Goal: Task Accomplishment & Management: Manage account settings

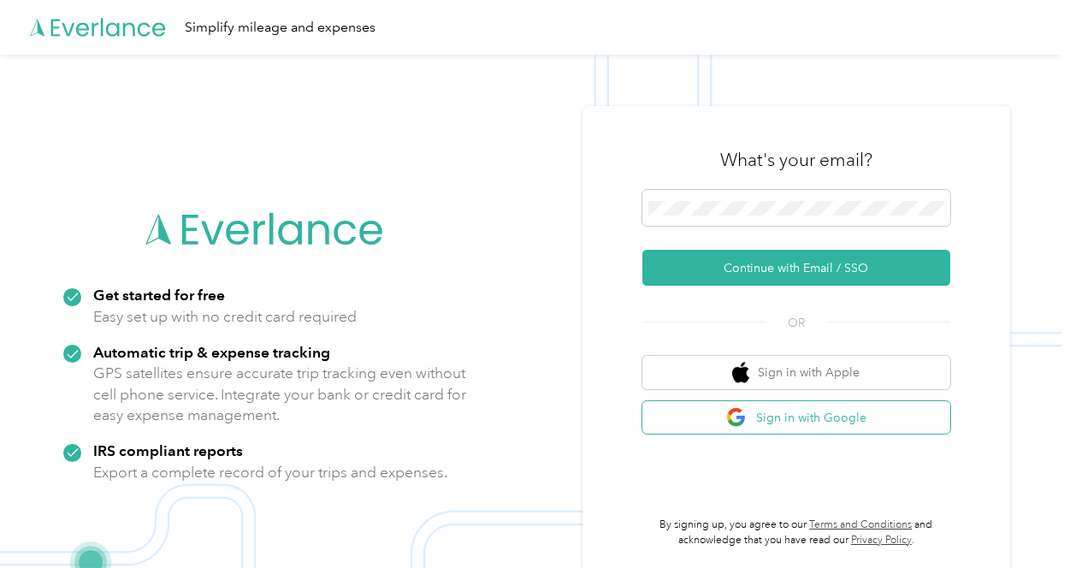
click at [769, 418] on button "Sign in with Google" at bounding box center [797, 417] width 308 height 33
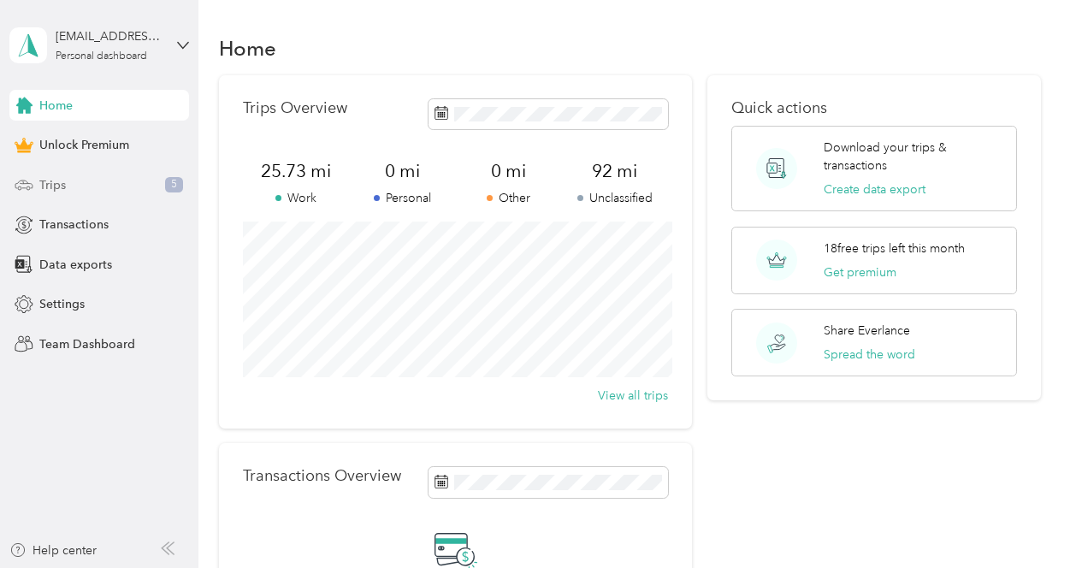
click at [123, 183] on div "Trips 5" at bounding box center [99, 184] width 180 height 31
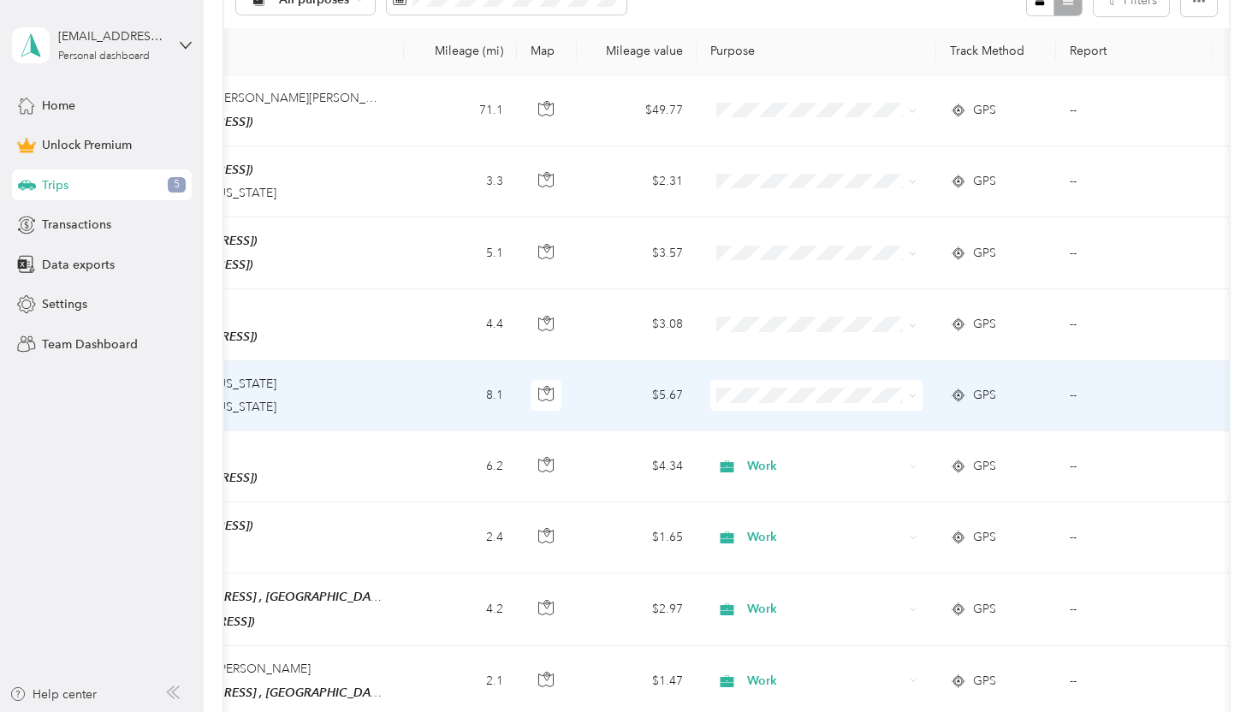
scroll to position [0, 405]
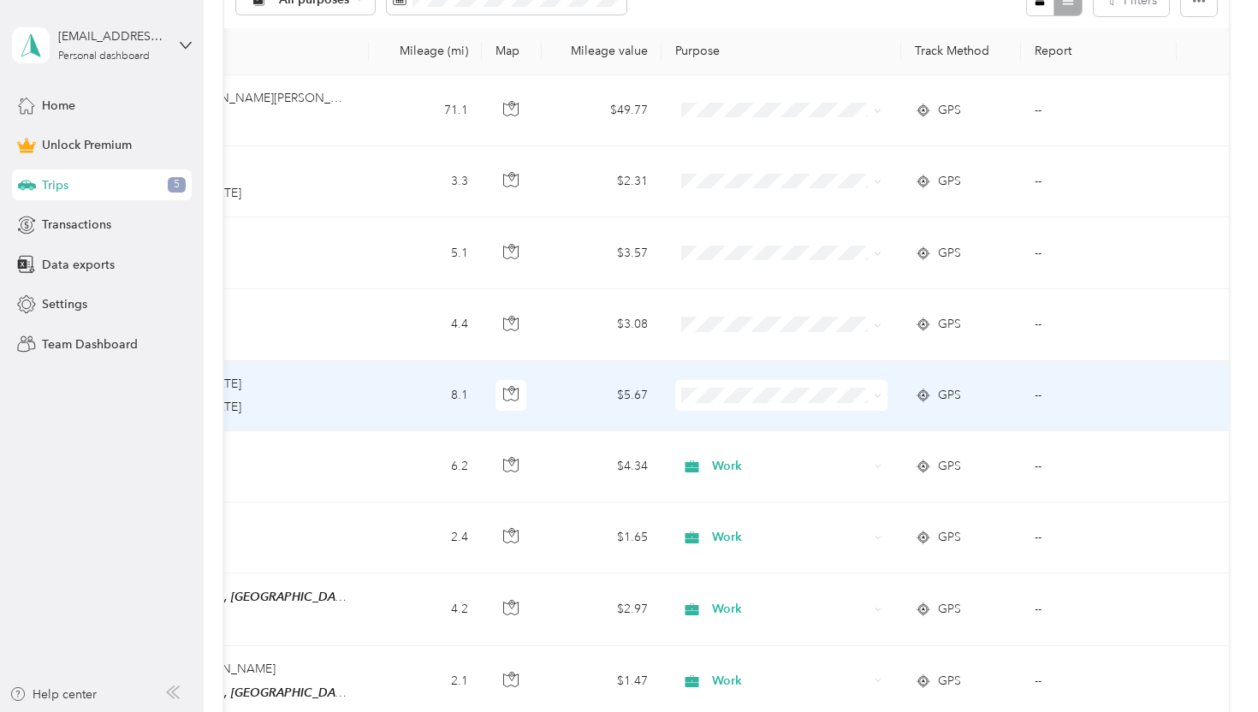
click at [1070, 399] on td "--" at bounding box center [1099, 396] width 156 height 70
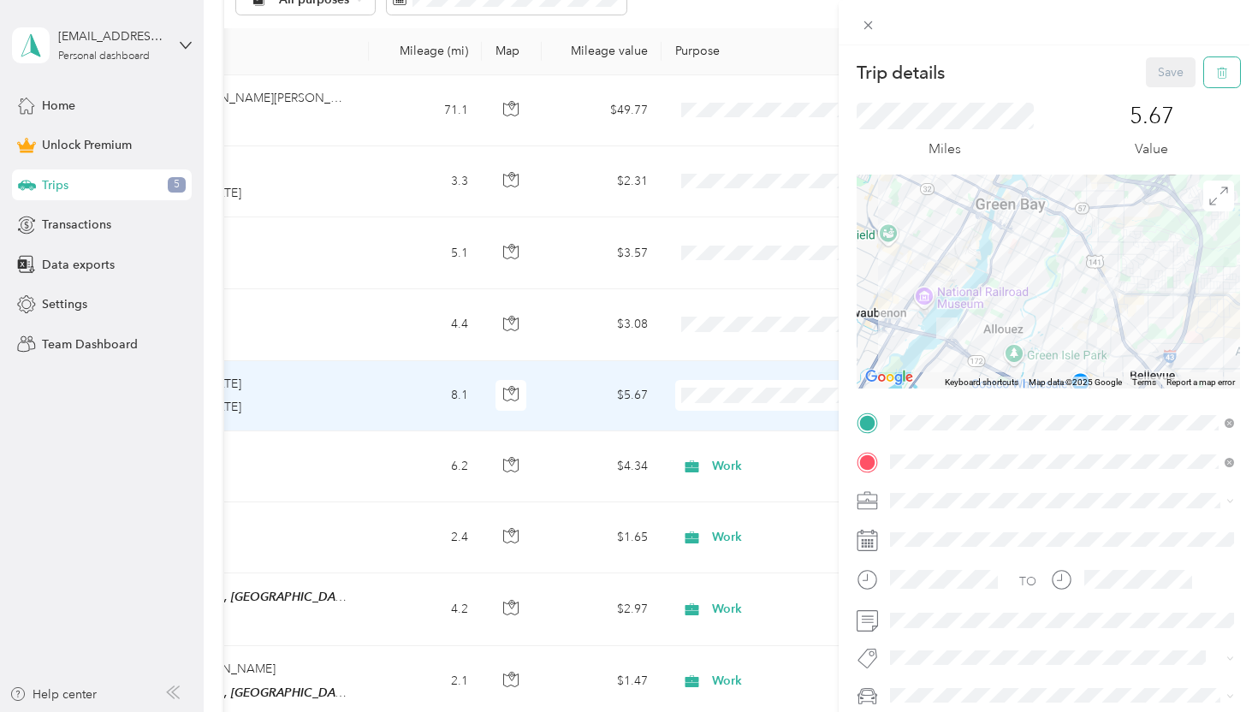
click at [1070, 71] on button "button" at bounding box center [1222, 72] width 36 height 30
click at [1070, 98] on button "Yes" at bounding box center [1171, 93] width 33 height 27
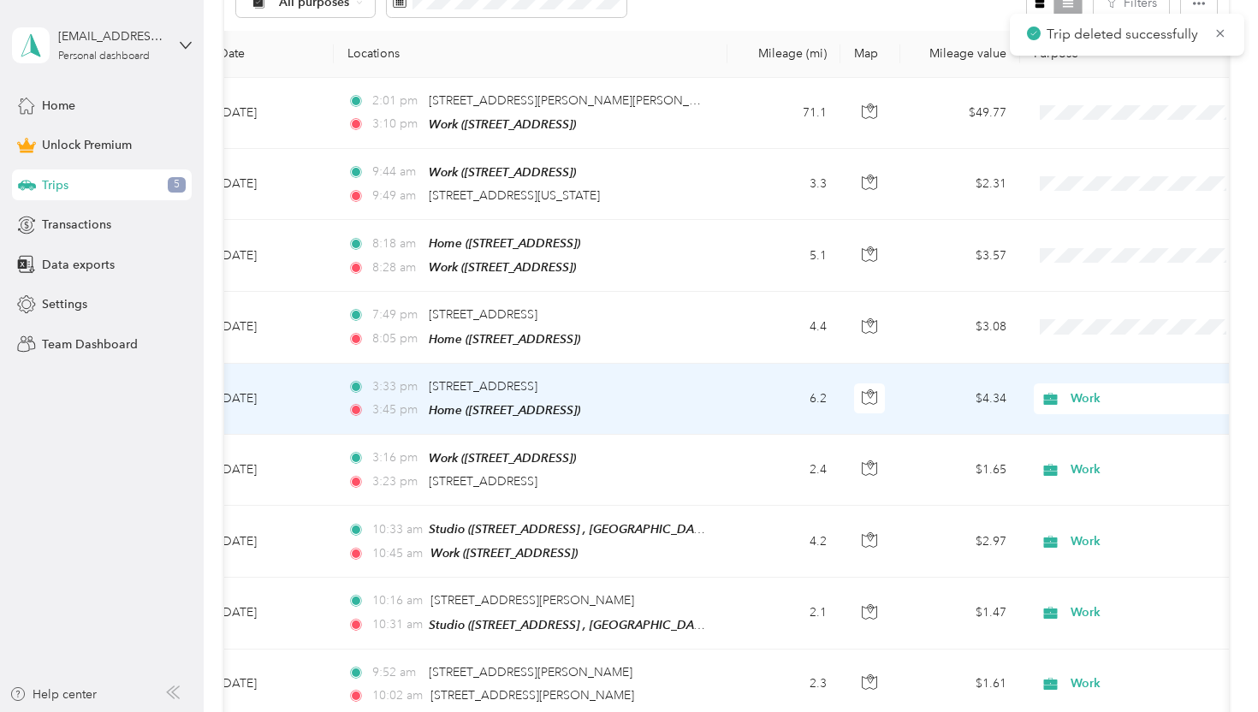
scroll to position [0, 40]
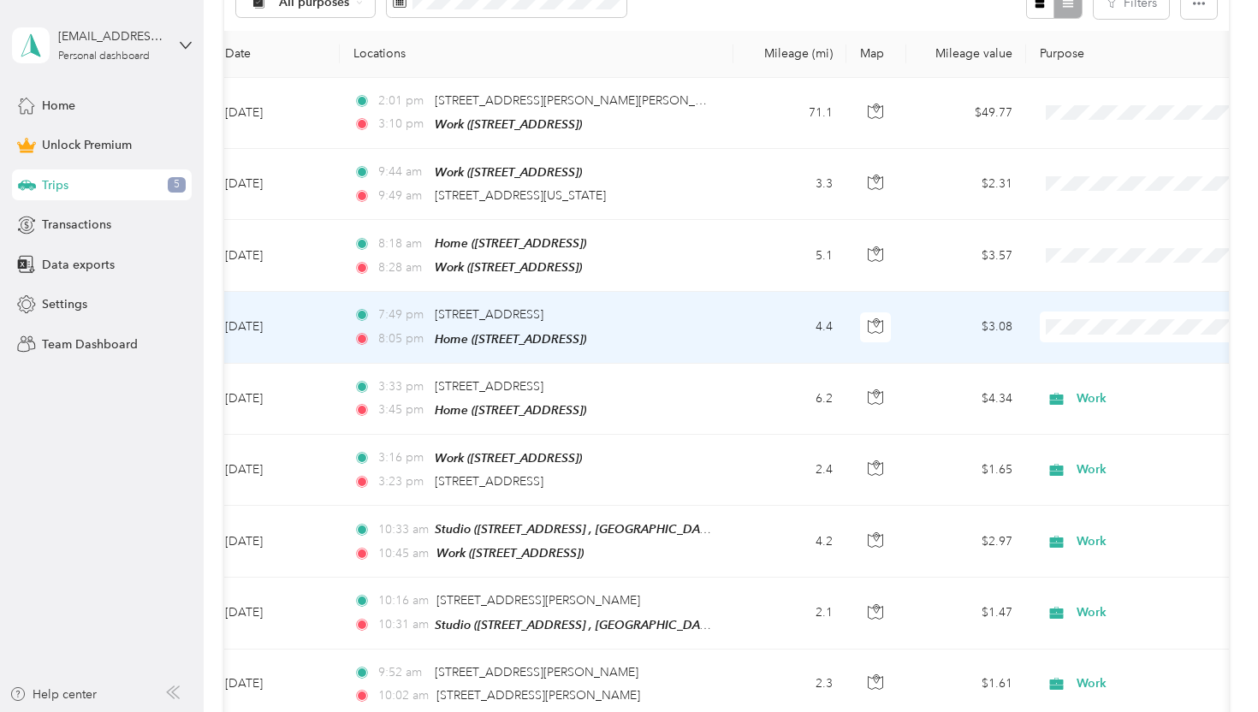
click at [693, 307] on div "7:49 pm 2115 Main St, Green Bay, WI" at bounding box center [532, 314] width 359 height 19
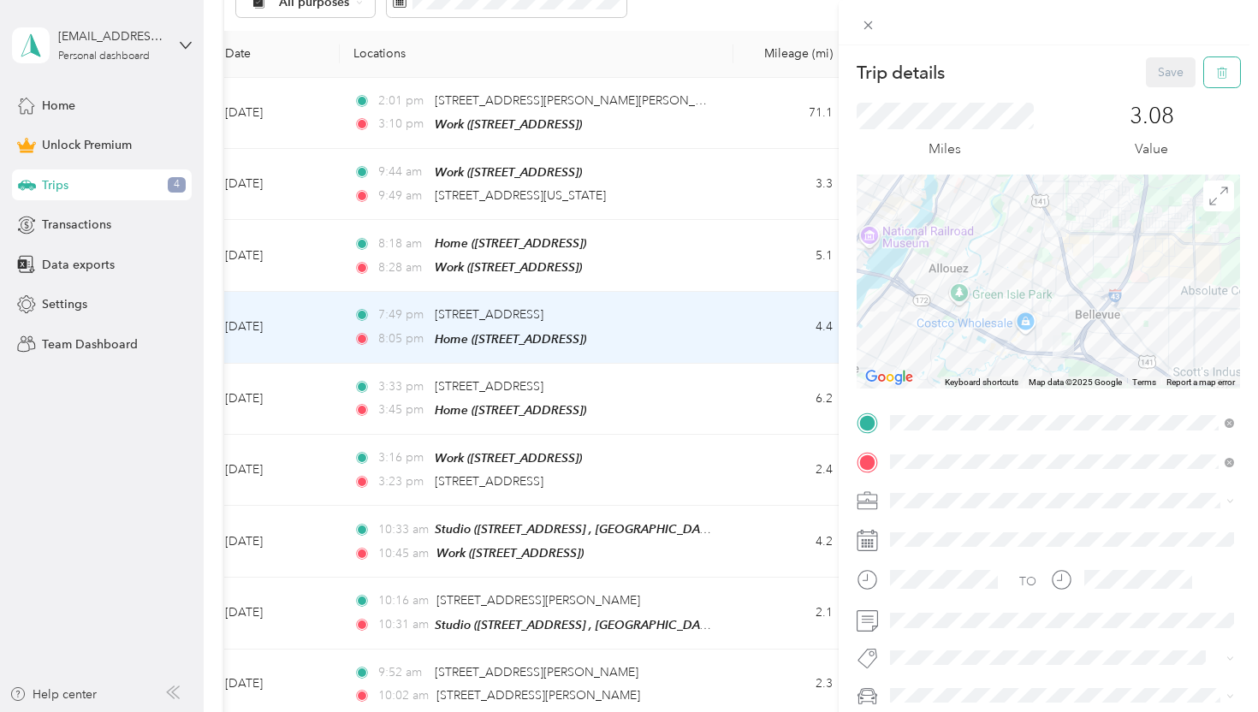
click at [1070, 70] on icon "button" at bounding box center [1222, 73] width 12 height 12
click at [1070, 90] on button "Yes" at bounding box center [1171, 93] width 33 height 27
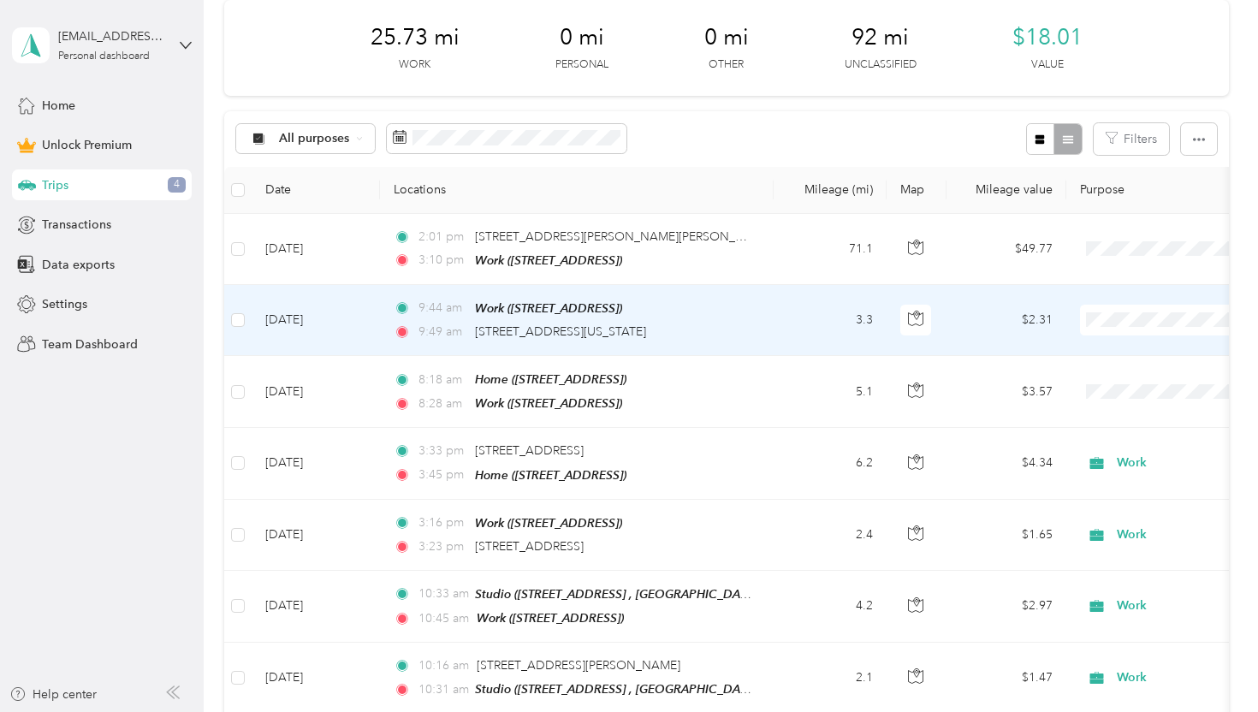
scroll to position [231, 0]
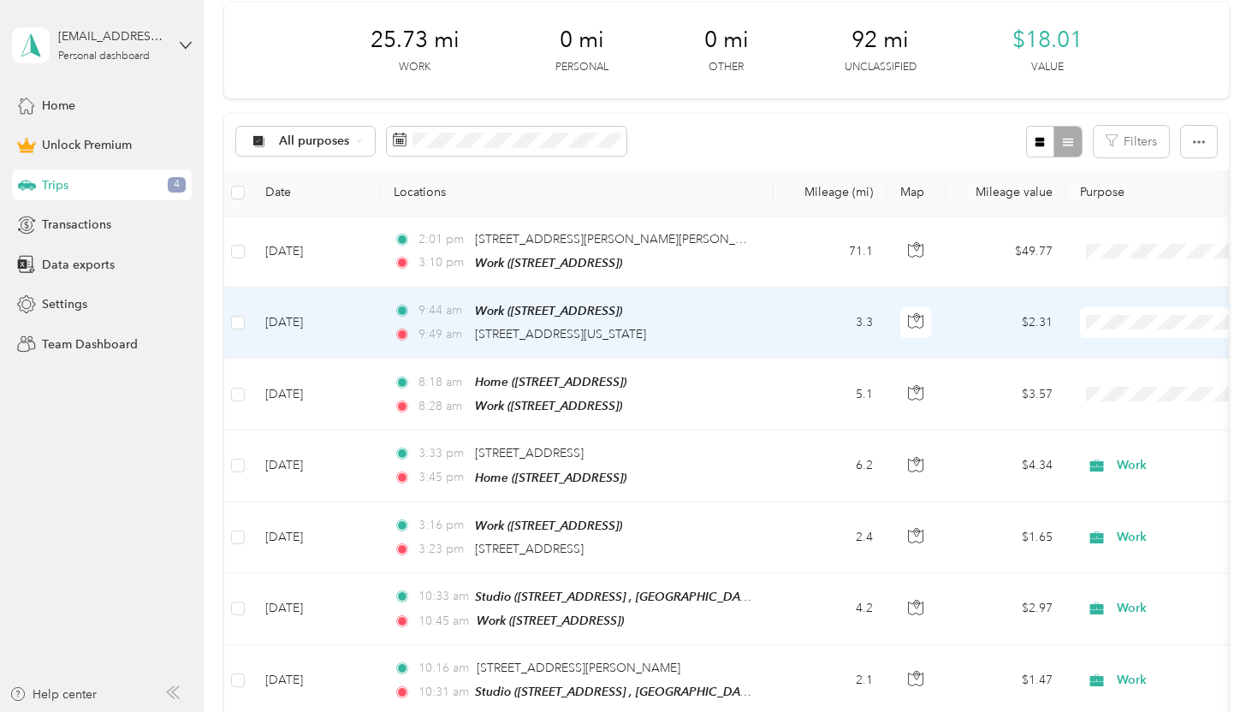
click at [754, 321] on td "9:44 am Work (2483 Wildwood Dr, Green Bay, WI, United States , Green Bay, WI) 9…" at bounding box center [577, 322] width 394 height 71
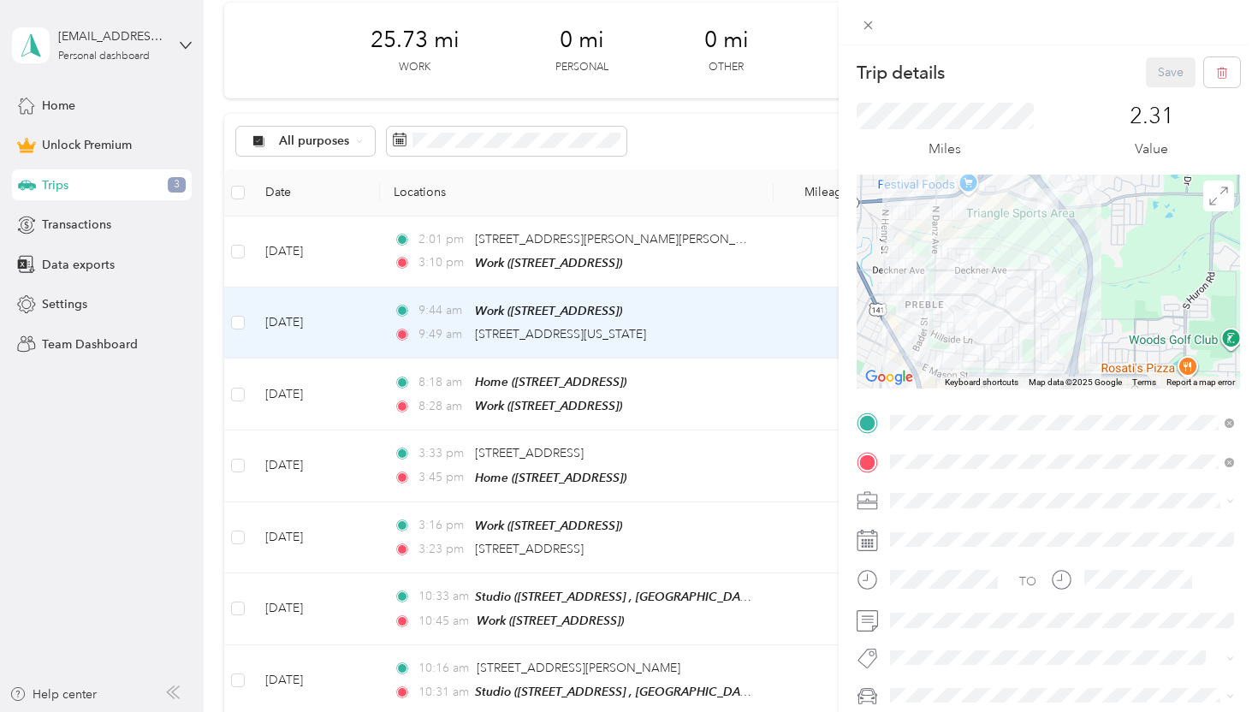
scroll to position [134, 0]
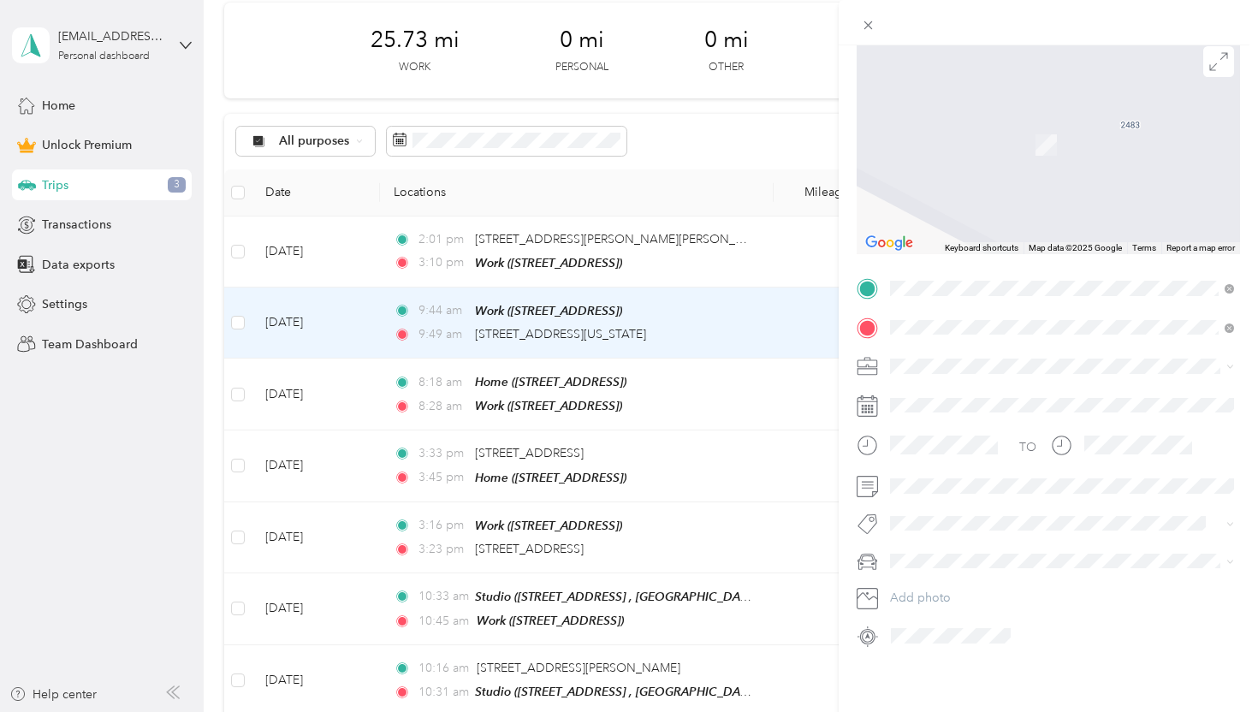
click at [982, 387] on span "n12525 Long Lake Road Wausaukee, Wisconsin 54177, United States" at bounding box center [1007, 389] width 171 height 15
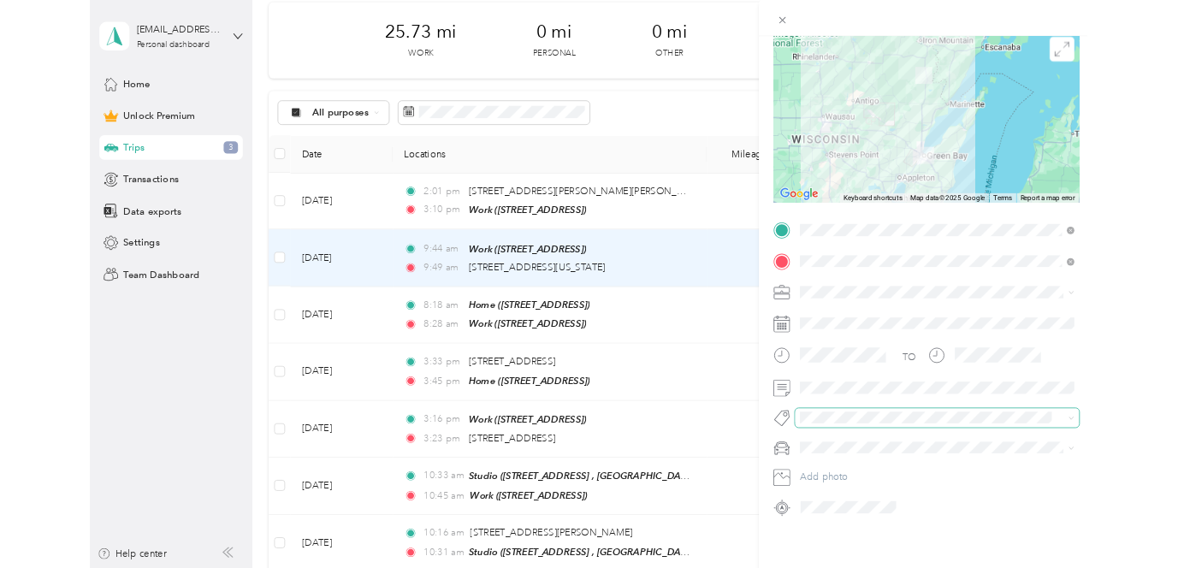
scroll to position [0, 0]
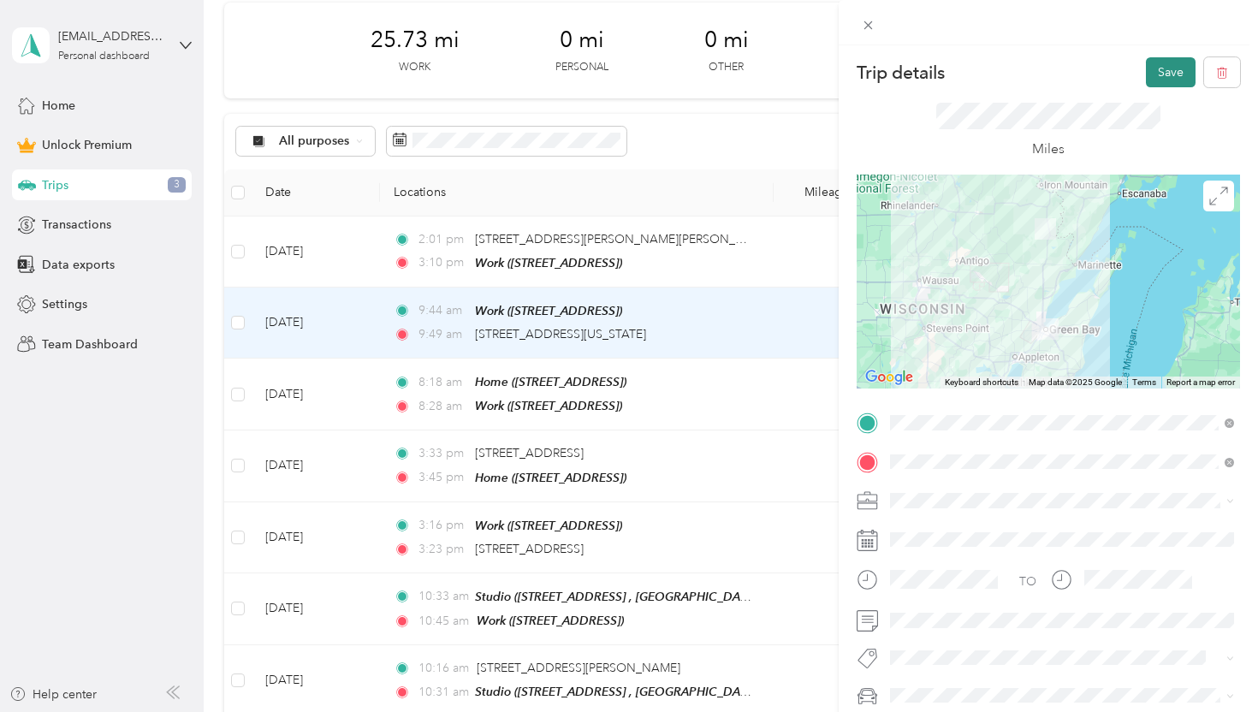
click at [1070, 65] on button "Save" at bounding box center [1171, 72] width 50 height 30
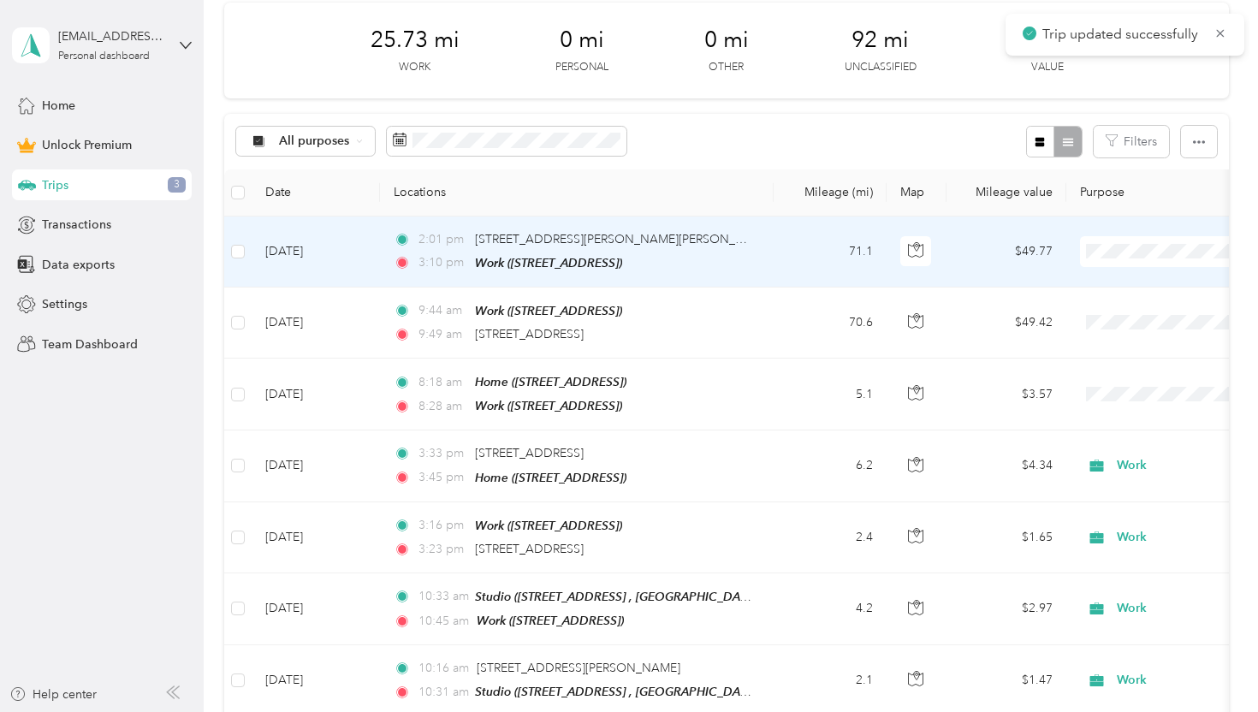
click at [761, 270] on td "2:01 pm W7867 Skory Rd, Wausaukee, WI 3:10 pm Work (2483 Wildwood Dr, Green Bay…" at bounding box center [577, 251] width 394 height 71
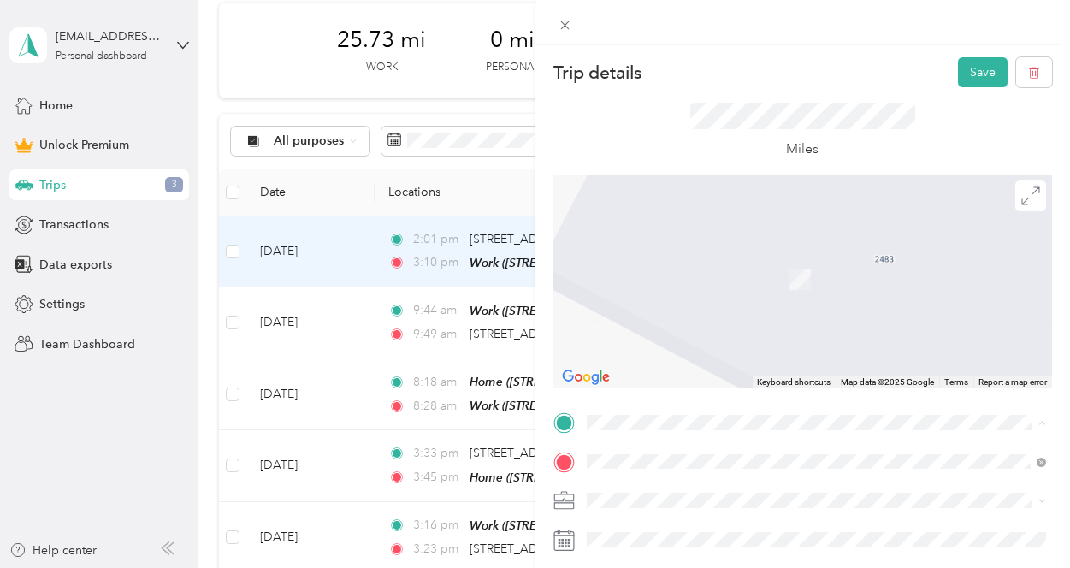
click at [461, 181] on div "Trip details Save This trip cannot be edited because it is either under review,…" at bounding box center [535, 284] width 1070 height 568
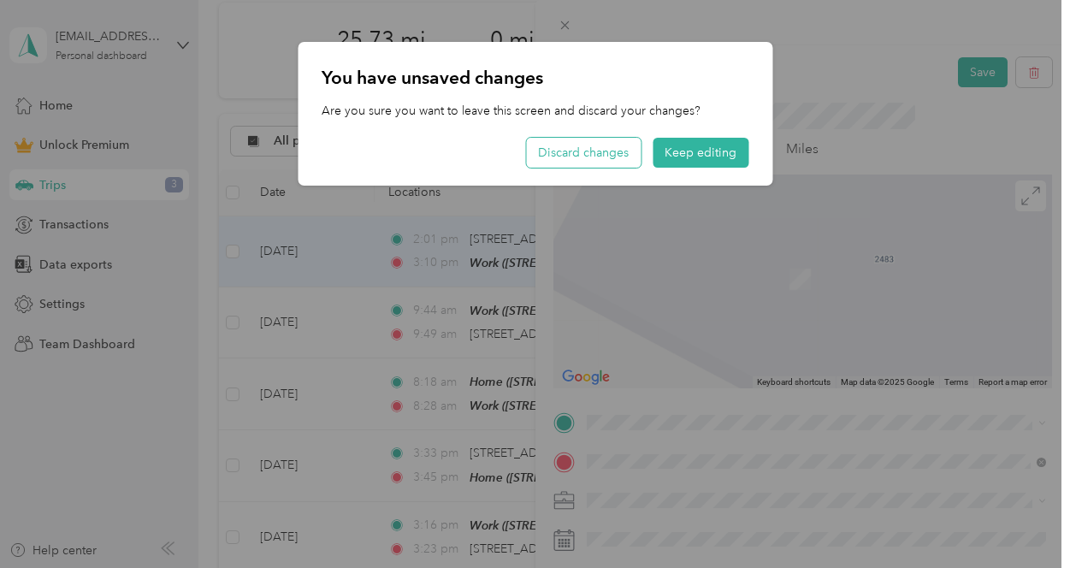
click at [629, 158] on button "Discard changes" at bounding box center [583, 153] width 115 height 30
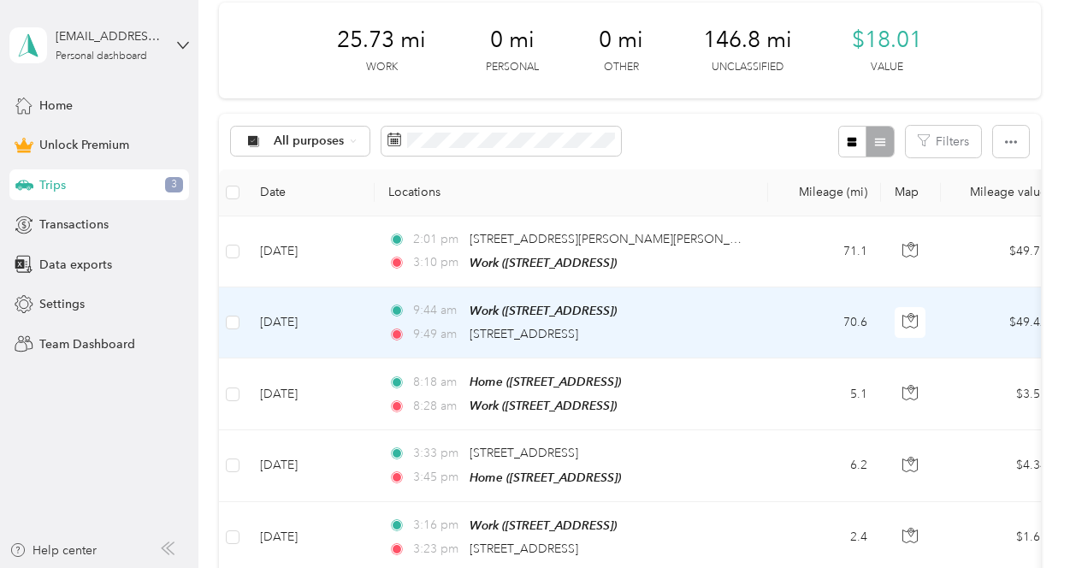
click at [702, 333] on div "9:49 am n12525 Long Lake Road, Wausaukee" at bounding box center [567, 334] width 359 height 19
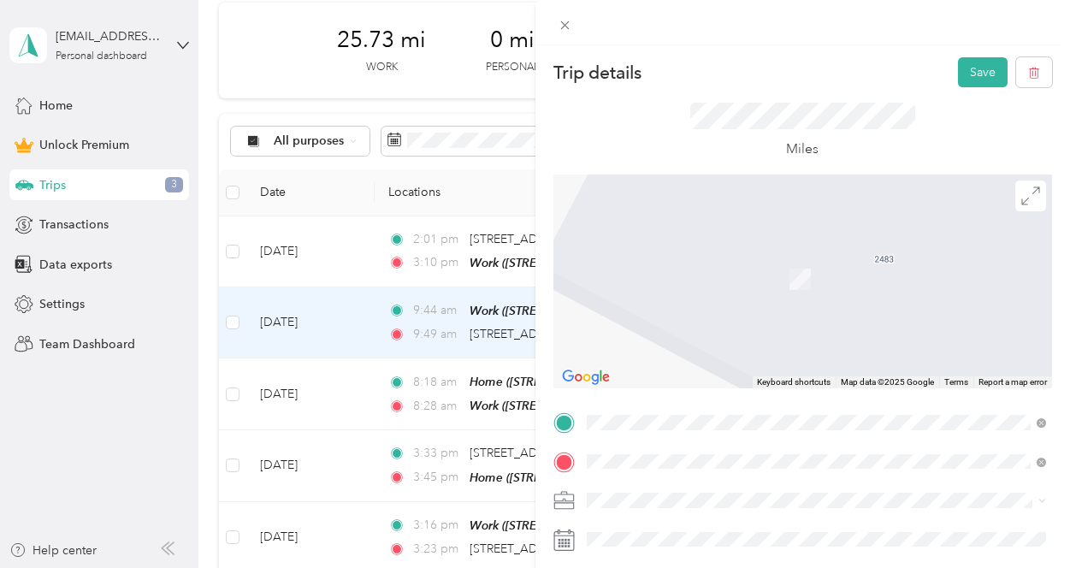
click at [666, 261] on span "n12125 Long Lake Road Wausaukee, Wisconsin 54177, United States" at bounding box center [704, 253] width 171 height 15
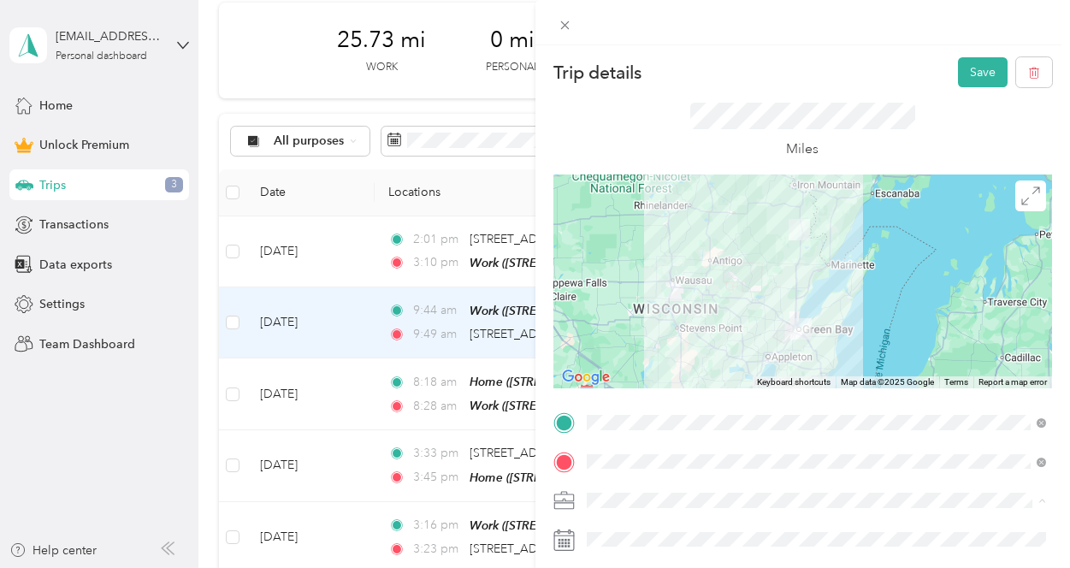
click at [669, 266] on li "Work" at bounding box center [817, 261] width 472 height 30
click at [1004, 58] on button "Save" at bounding box center [983, 72] width 50 height 30
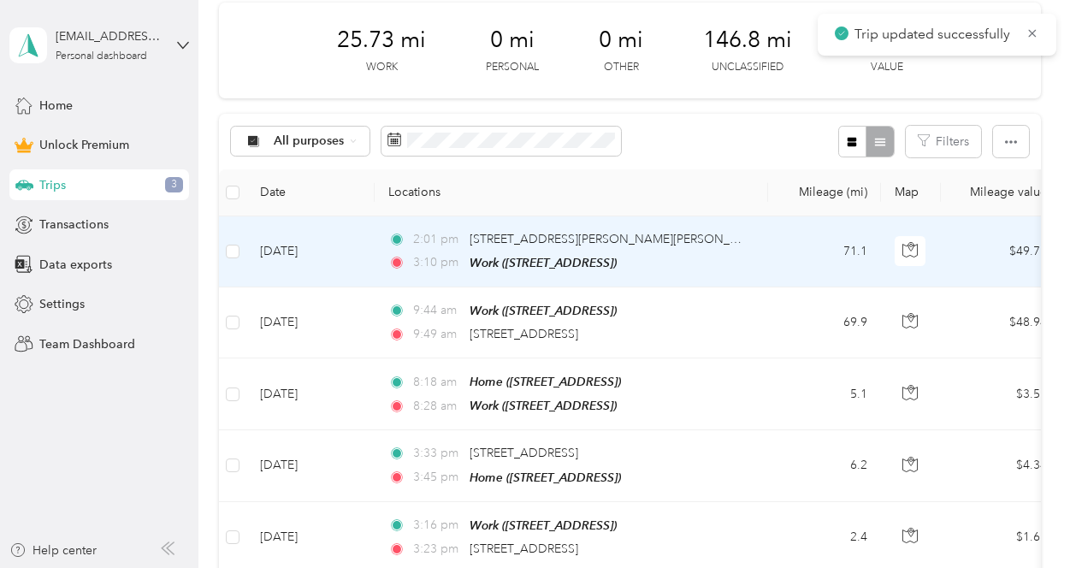
click at [653, 242] on div "2:01 pm W7867 Skory Rd, Wausaukee, WI" at bounding box center [567, 239] width 359 height 19
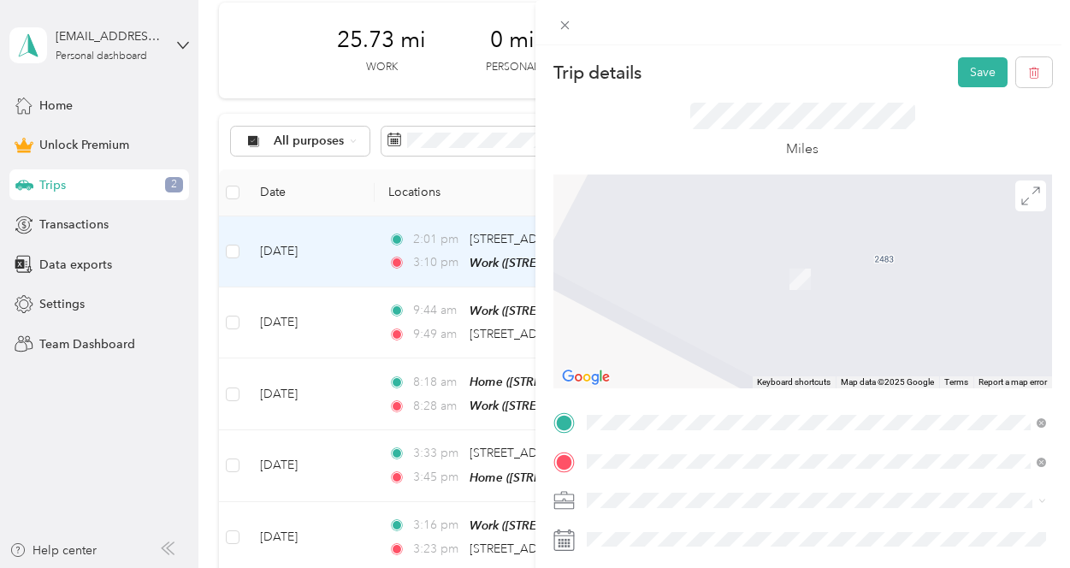
click at [721, 222] on span "n12125 Long Lake Road Wausaukee, Wisconsin 54177, United States" at bounding box center [704, 214] width 171 height 15
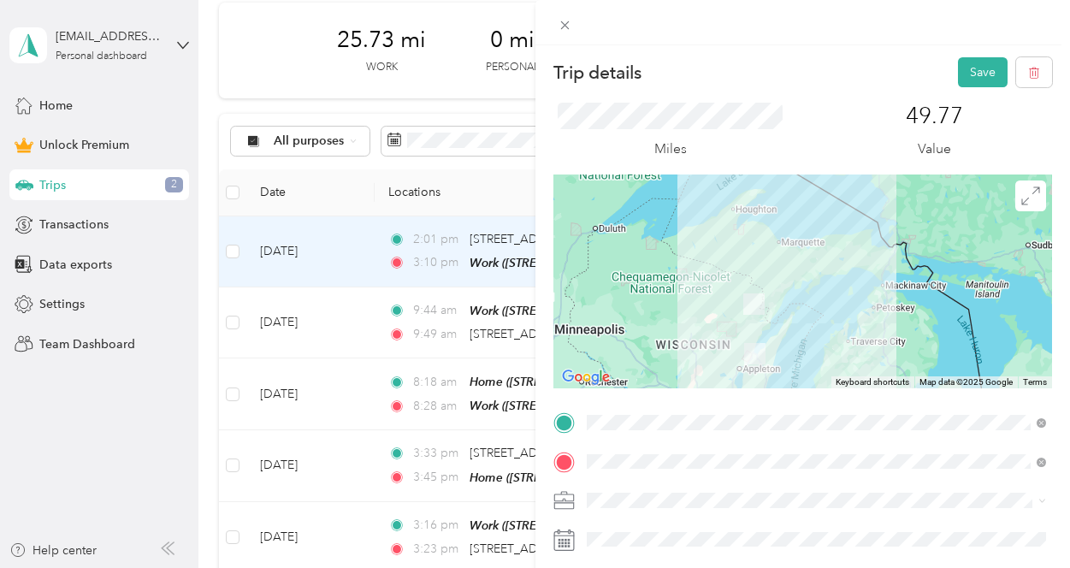
click at [616, 491] on span at bounding box center [817, 500] width 472 height 27
click at [640, 266] on div "Work" at bounding box center [817, 261] width 448 height 18
click at [977, 66] on button "Save" at bounding box center [983, 72] width 50 height 30
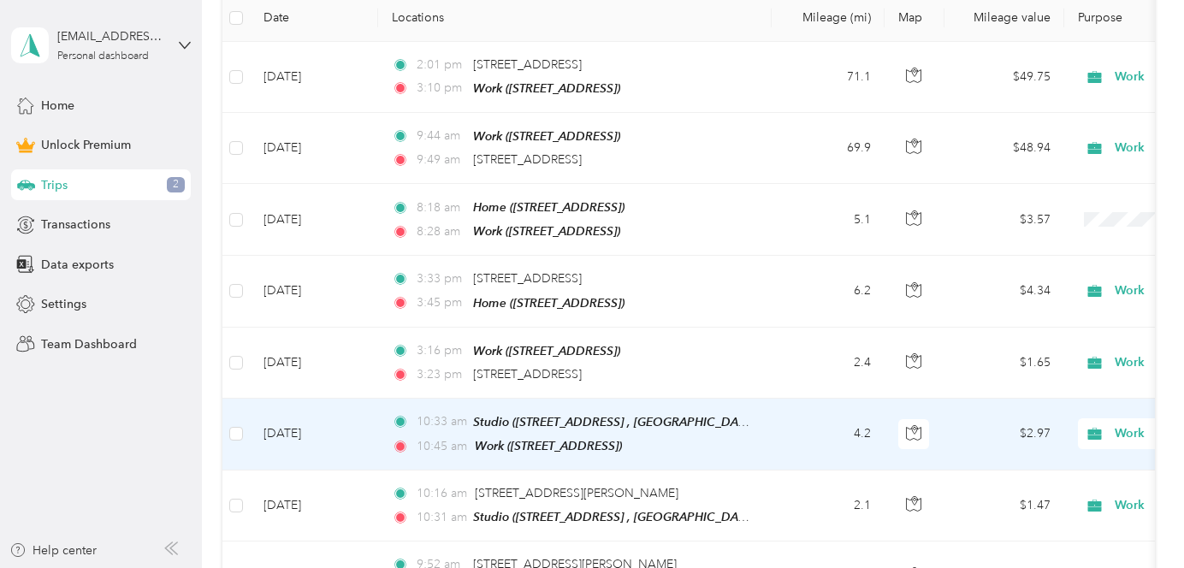
scroll to position [283, 0]
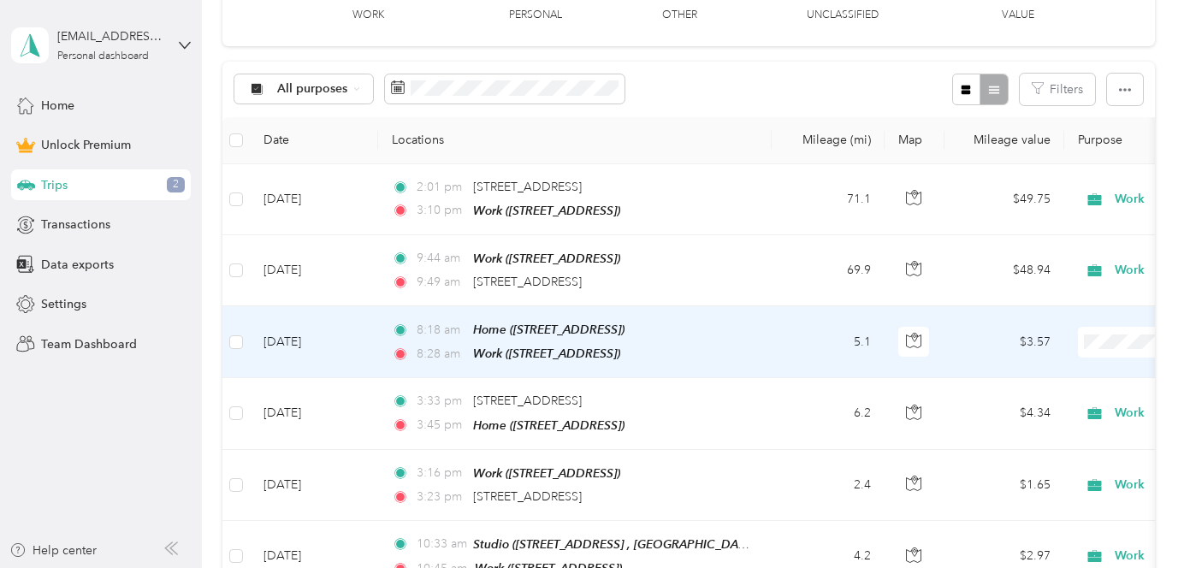
click at [795, 333] on td "5.1" at bounding box center [828, 342] width 113 height 72
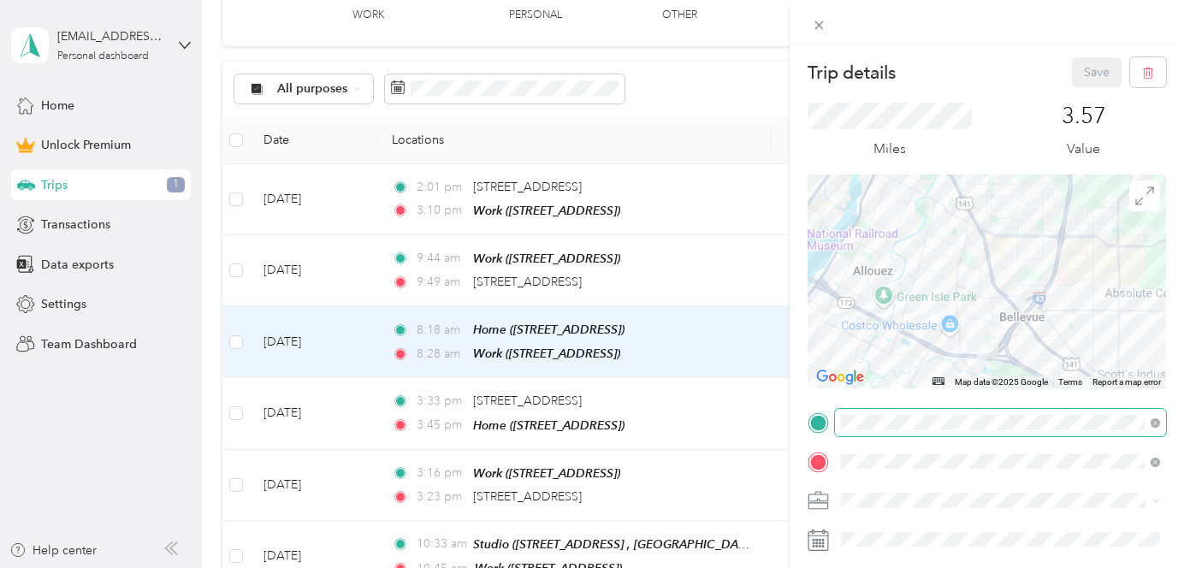
click at [918, 431] on span at bounding box center [1000, 422] width 331 height 27
click at [915, 511] on span at bounding box center [1000, 500] width 331 height 27
click at [910, 508] on span at bounding box center [1000, 500] width 331 height 27
click at [925, 265] on div "Work" at bounding box center [1000, 261] width 307 height 18
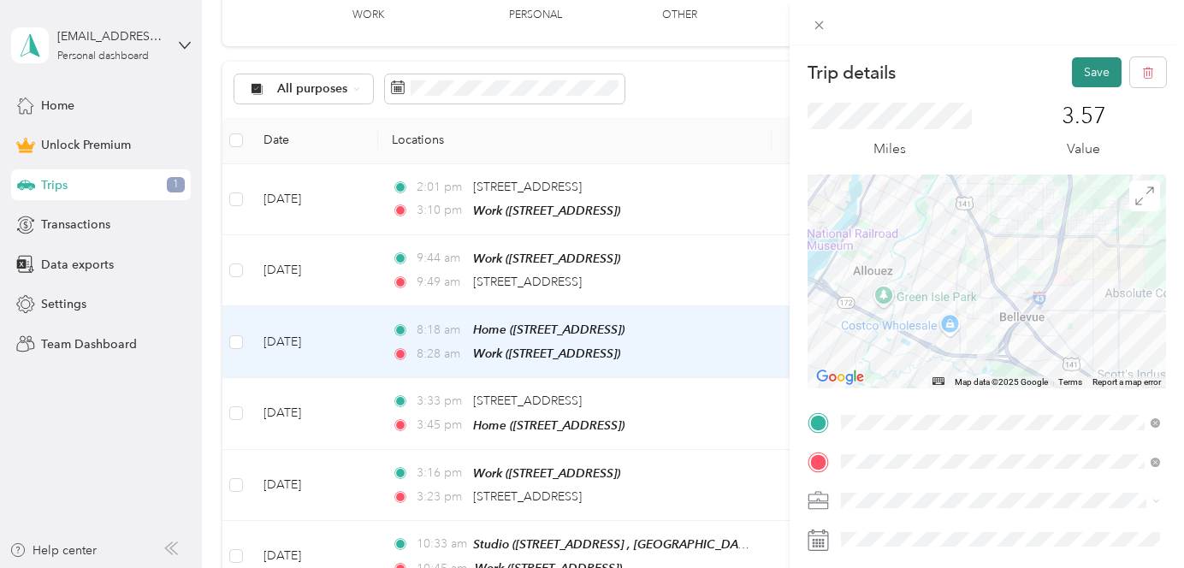
click at [1070, 77] on button "Save" at bounding box center [1097, 72] width 50 height 30
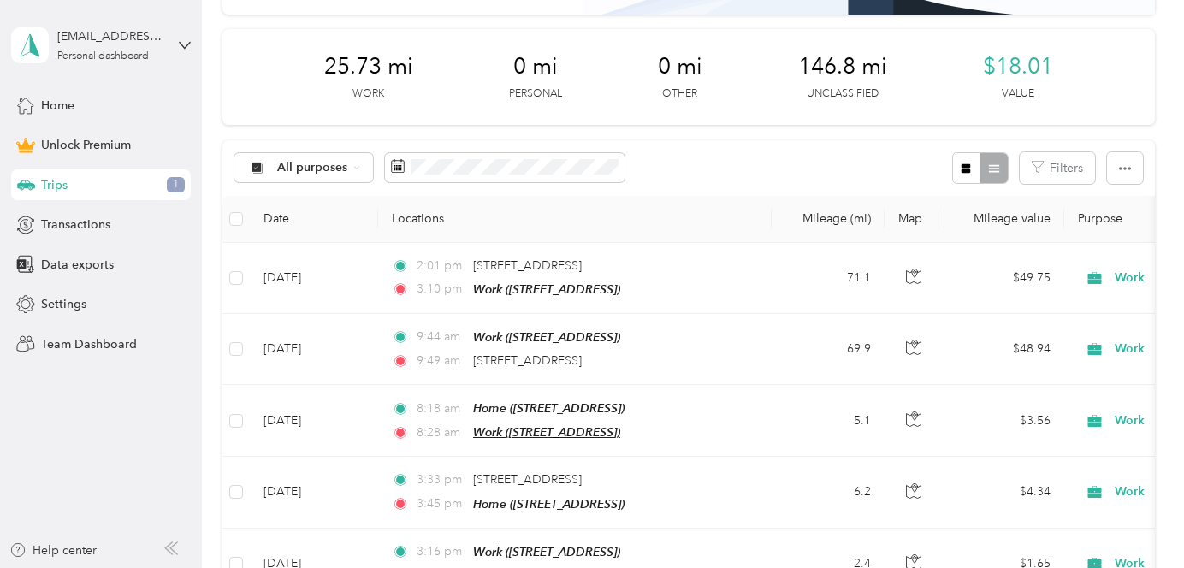
scroll to position [210, 0]
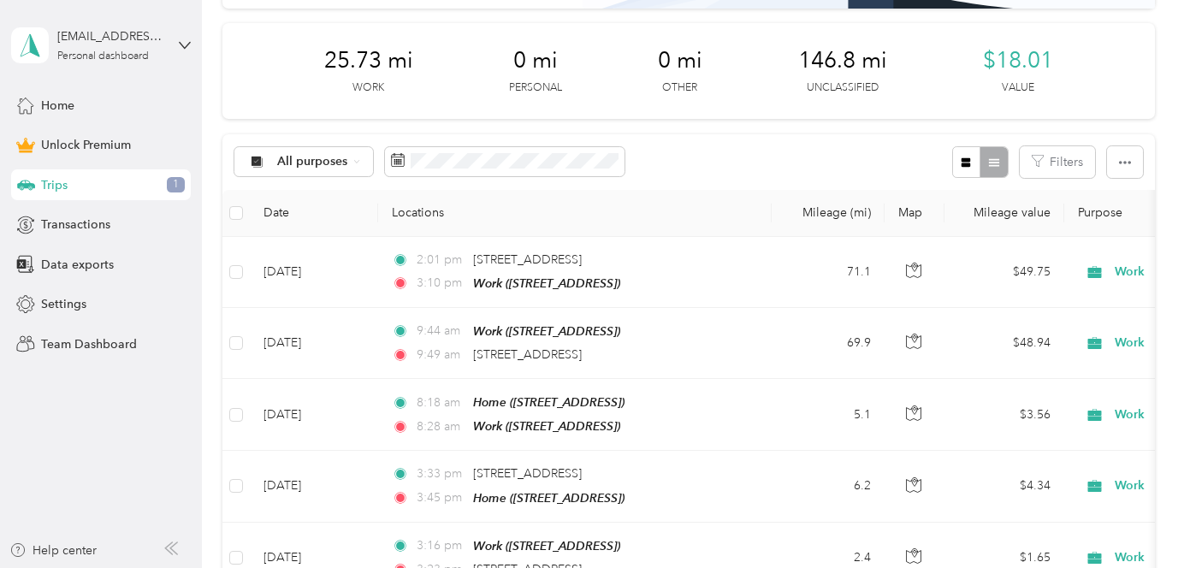
click at [165, 189] on div "Trips 1" at bounding box center [101, 184] width 180 height 31
click at [166, 188] on div "Trips 1" at bounding box center [101, 184] width 180 height 31
click at [167, 188] on span "1" at bounding box center [176, 184] width 18 height 15
click at [340, 170] on div "All purposes" at bounding box center [303, 161] width 139 height 29
click at [341, 221] on span "Unclassified" at bounding box center [318, 223] width 83 height 18
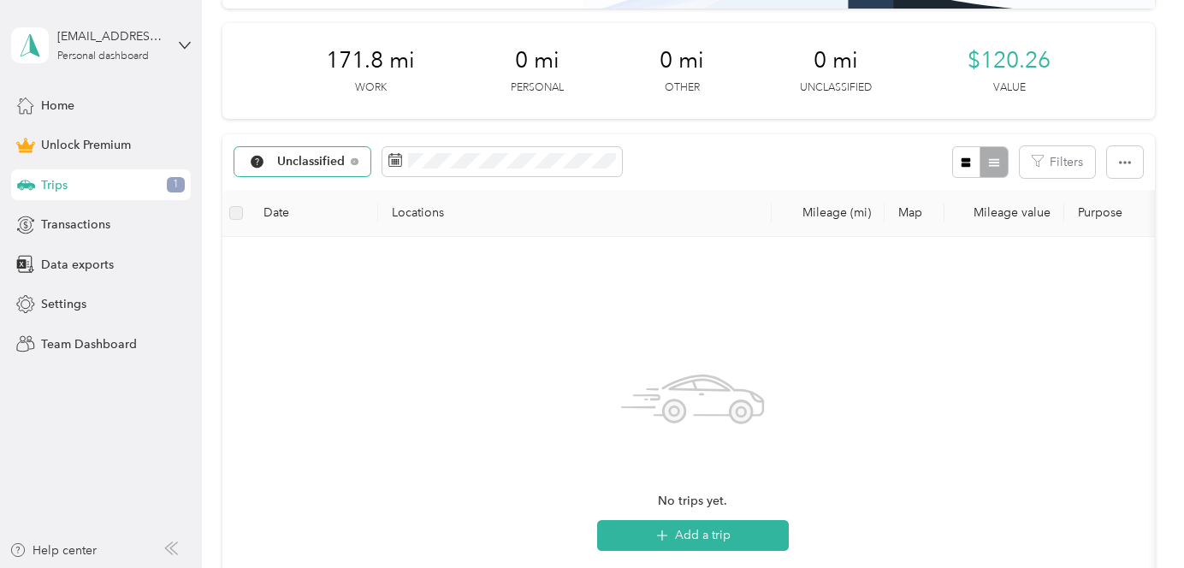
click at [314, 152] on div "Unclassified" at bounding box center [302, 161] width 136 height 29
click at [321, 242] on li "Work" at bounding box center [305, 253] width 143 height 30
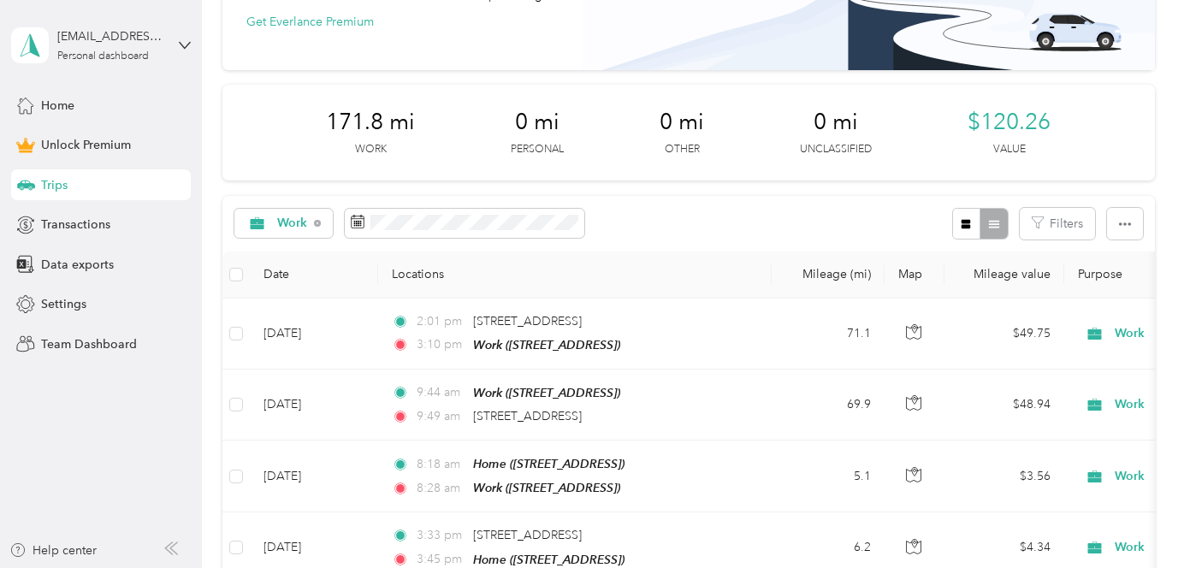
scroll to position [238, 0]
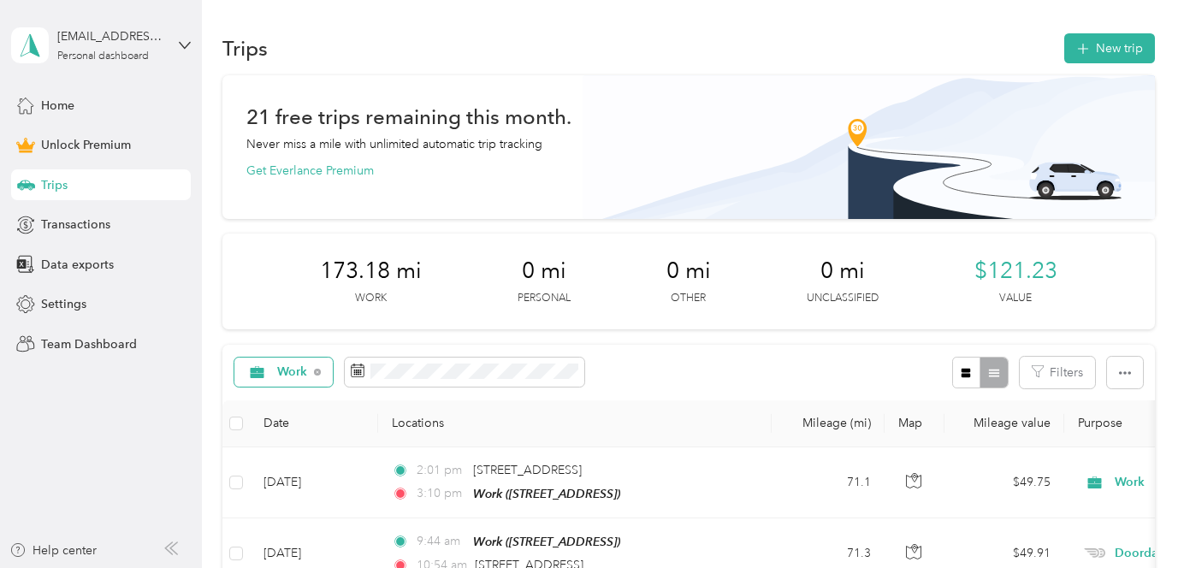
click at [319, 378] on div "Work" at bounding box center [283, 372] width 98 height 29
click at [323, 135] on span "All purposes" at bounding box center [312, 131] width 70 height 18
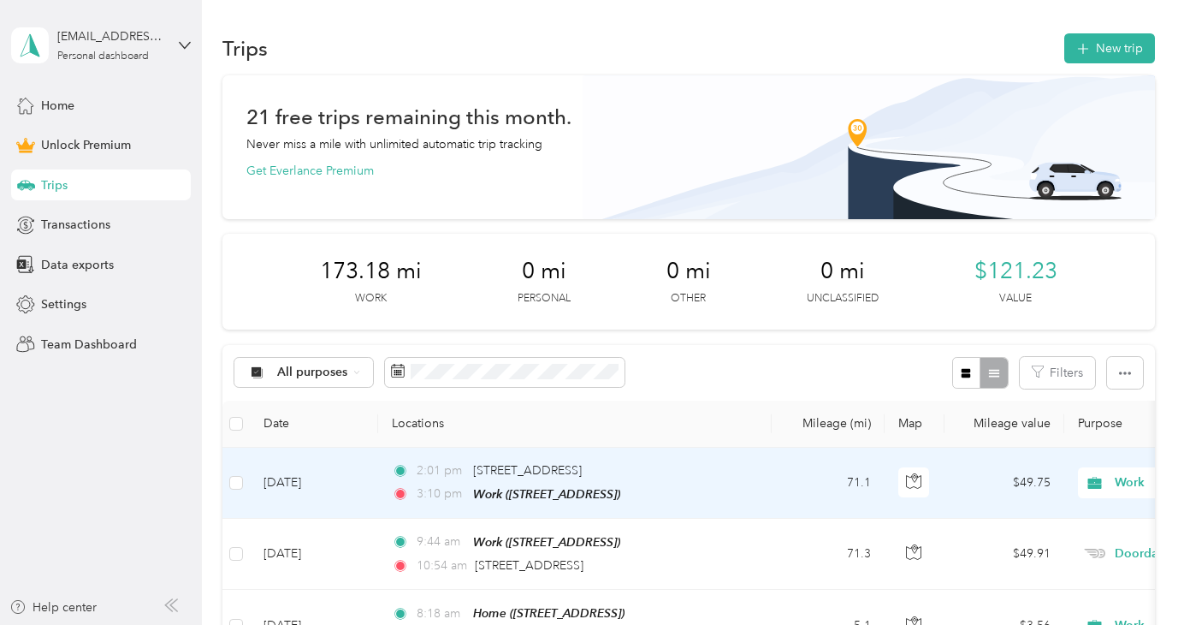
scroll to position [198, 0]
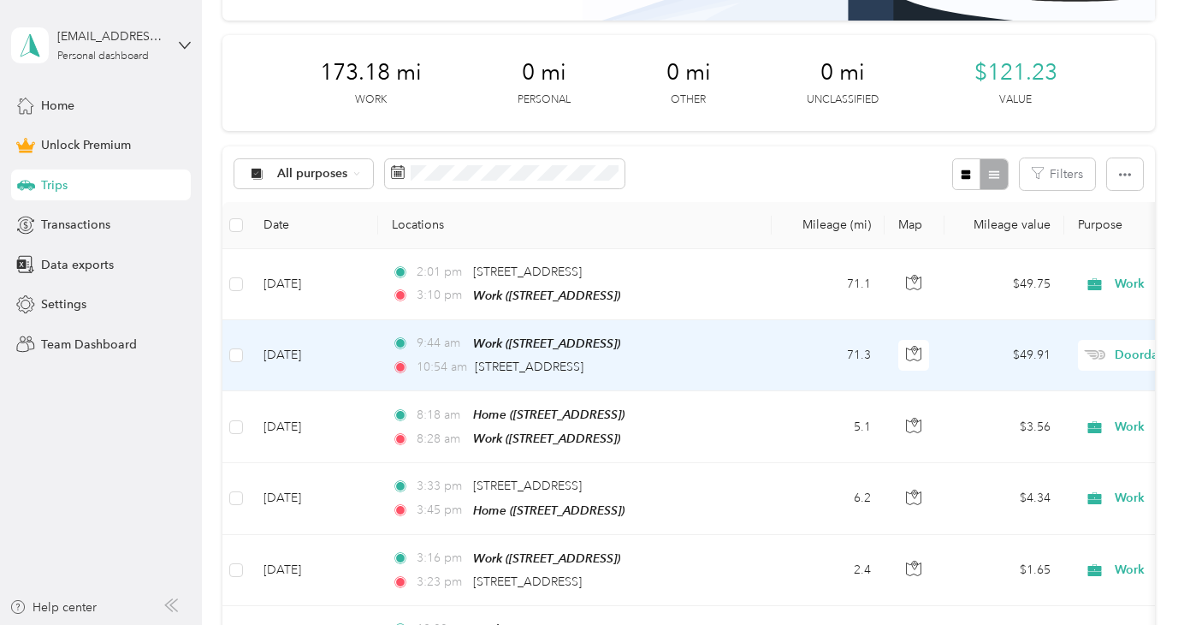
click at [1129, 347] on span "Doordash" at bounding box center [1193, 355] width 157 height 19
click at [1098, 394] on li "Work" at bounding box center [1078, 386] width 212 height 30
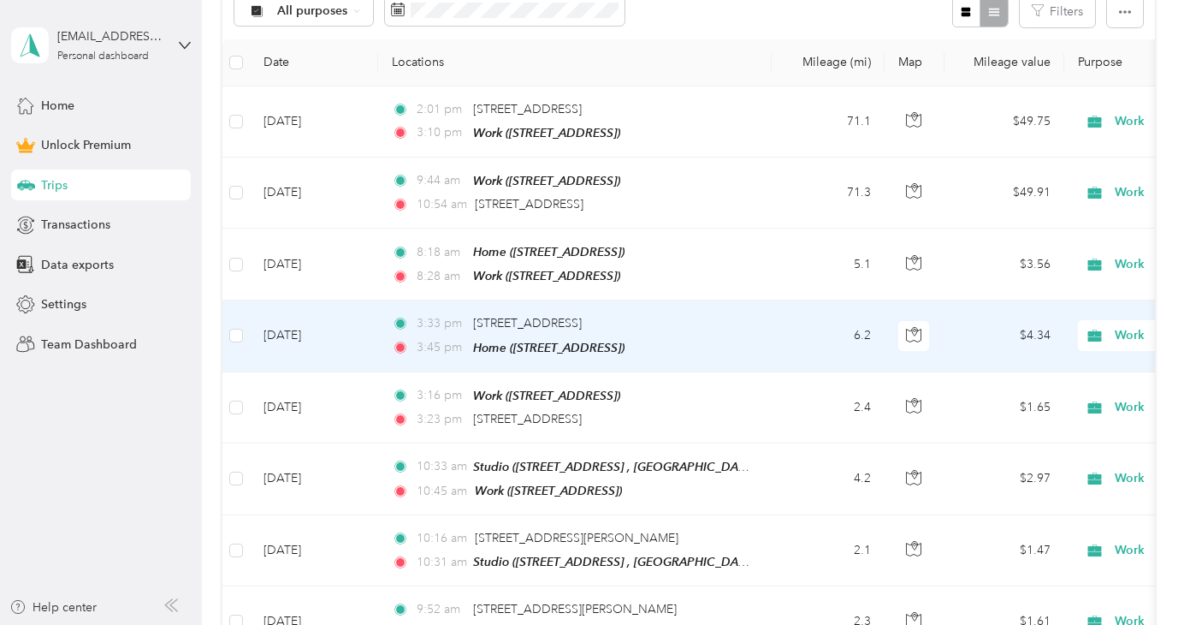
scroll to position [380, 0]
